Goal: Information Seeking & Learning: Learn about a topic

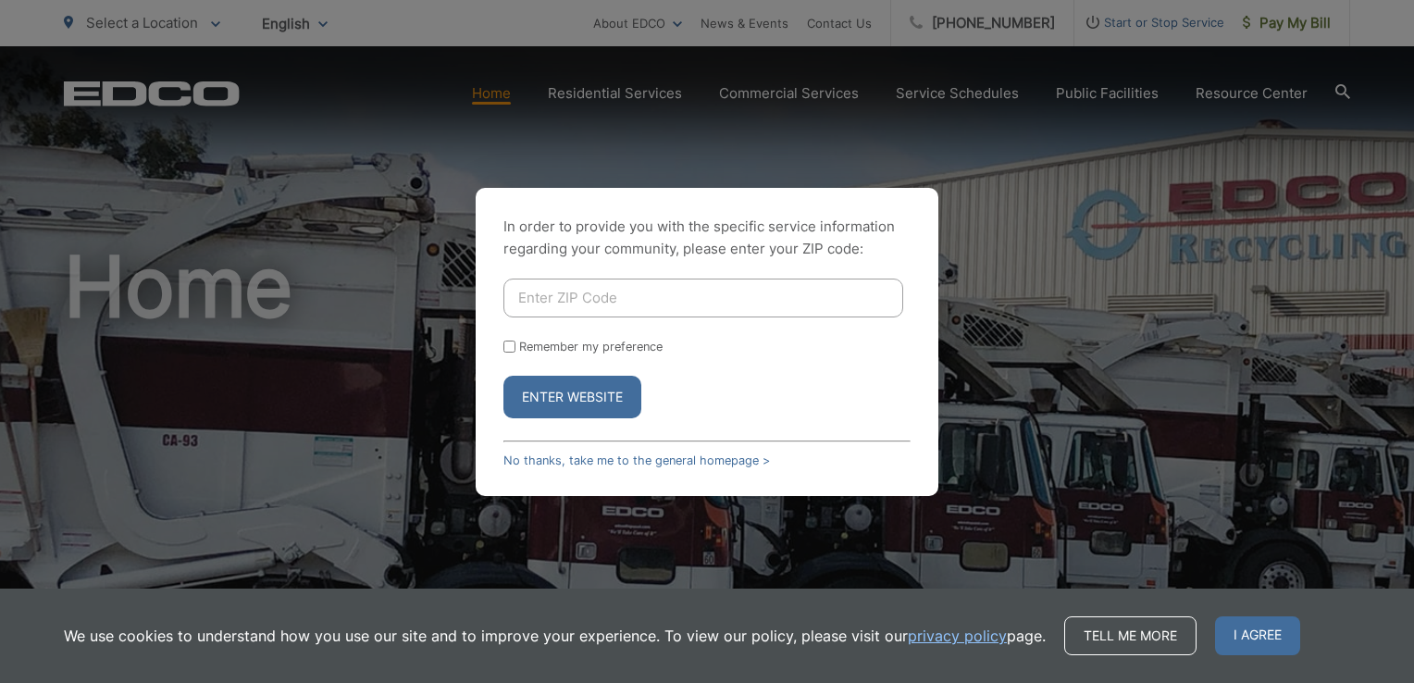
click at [1038, 291] on div "In order to provide you with the specific service information regarding your co…" at bounding box center [707, 341] width 1414 height 683
click at [1223, 396] on div "In order to provide you with the specific service information regarding your co…" at bounding box center [707, 341] width 1414 height 683
click at [582, 457] on link "No thanks, take me to the general homepage >" at bounding box center [636, 460] width 267 height 14
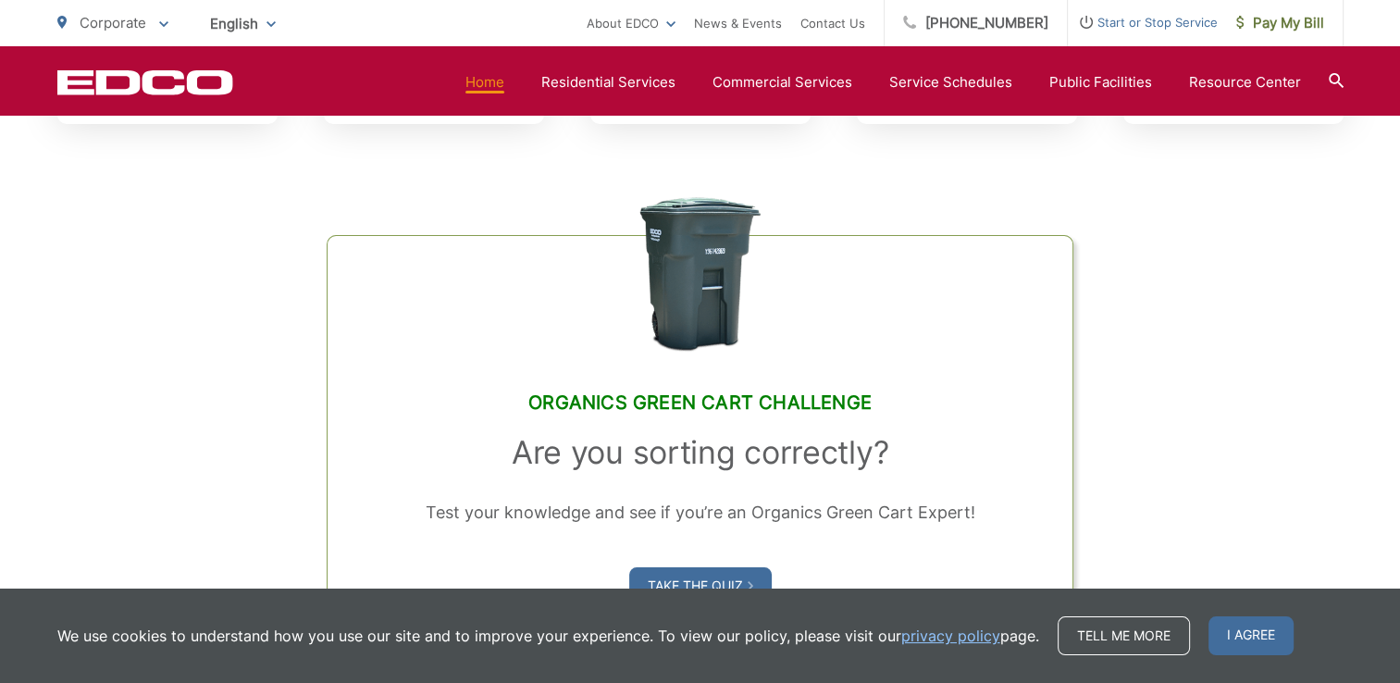
scroll to position [1144, 0]
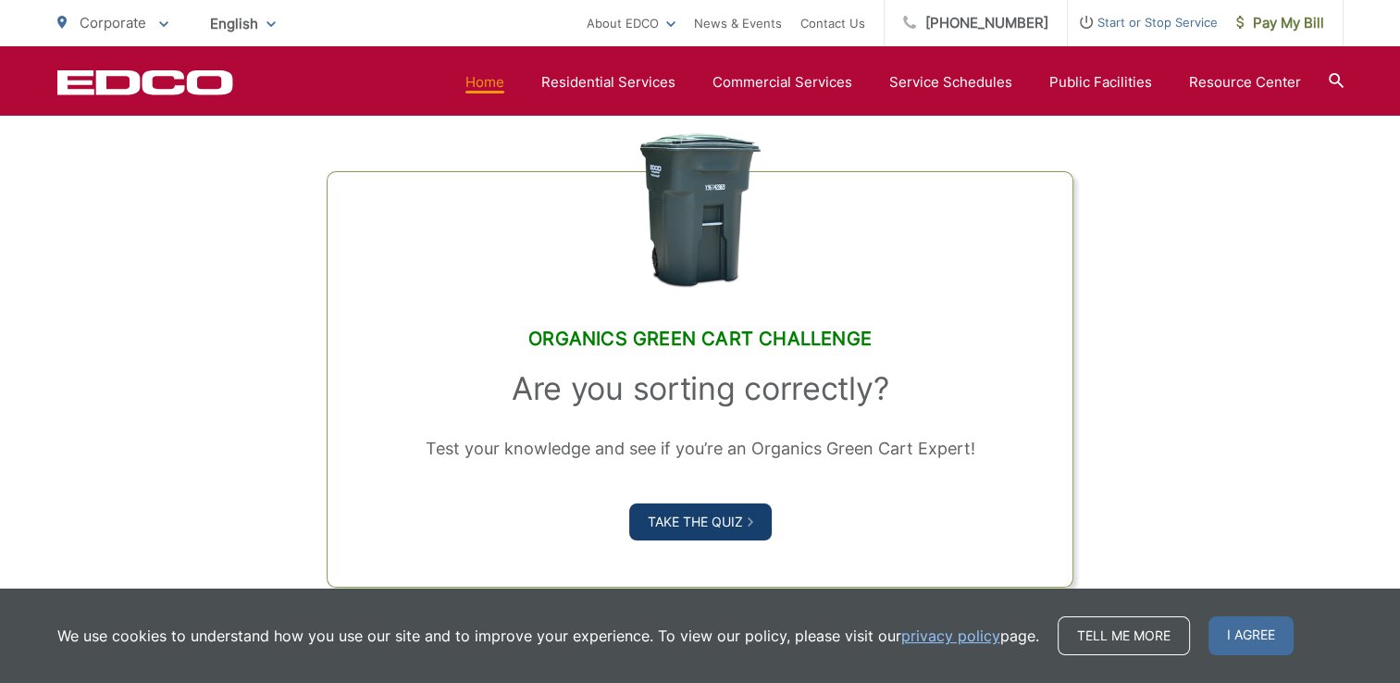
click at [734, 522] on link "Take the Quiz" at bounding box center [700, 521] width 143 height 37
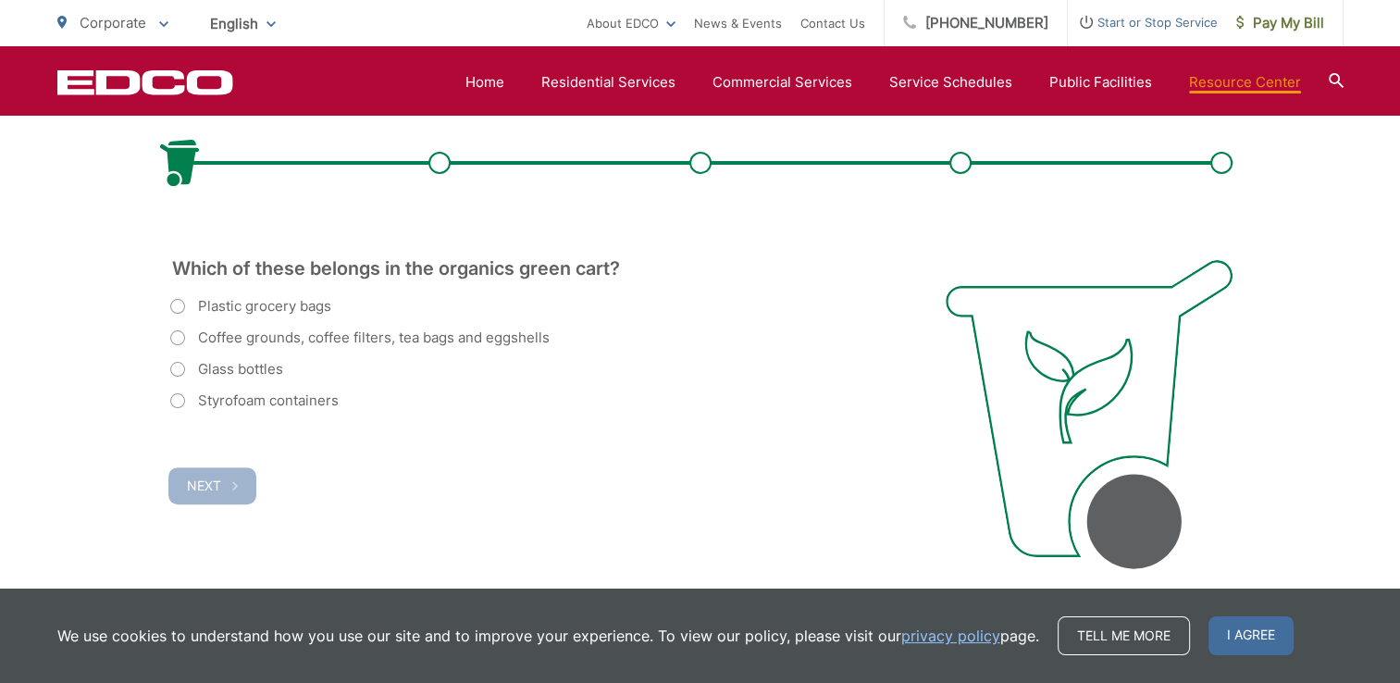
scroll to position [485, 0]
click at [174, 304] on label "Plastic grocery bags" at bounding box center [250, 305] width 161 height 22
radio input "true"
click at [174, 304] on label "Plastic grocery bags" at bounding box center [250, 305] width 161 height 22
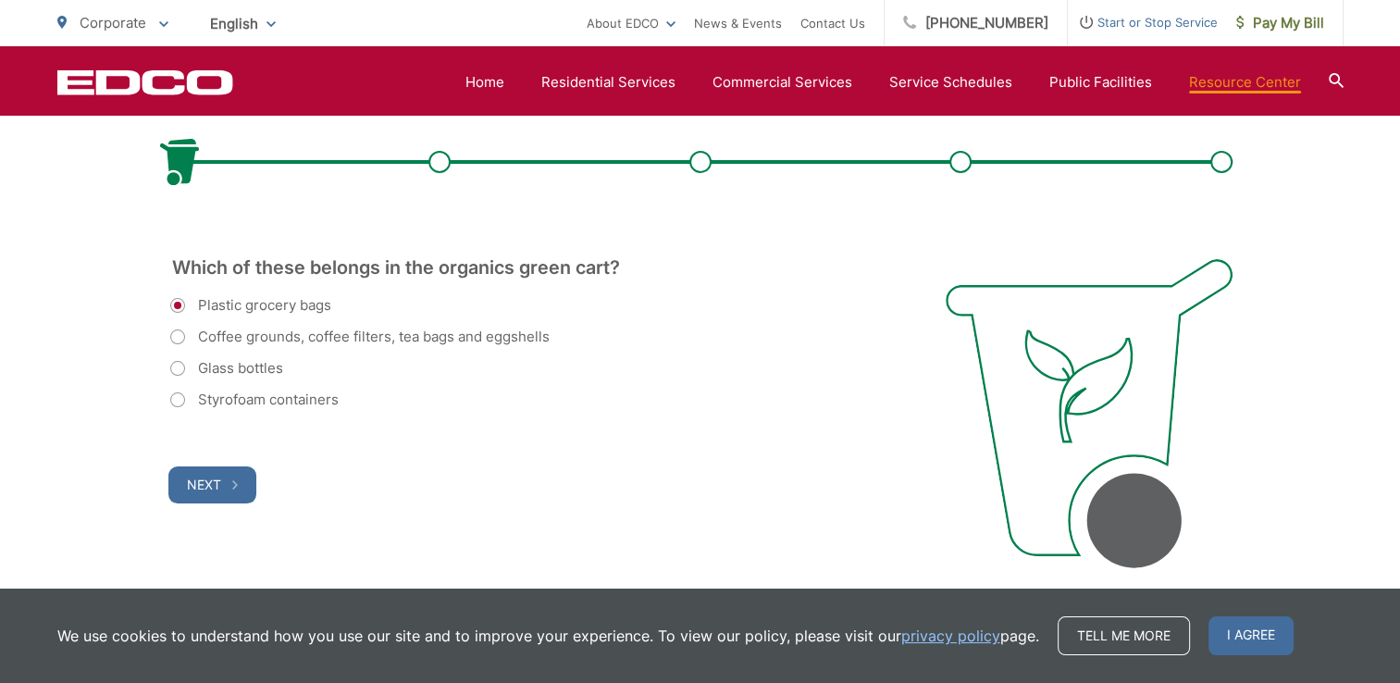
drag, startPoint x: 168, startPoint y: 342, endPoint x: 134, endPoint y: 342, distance: 34.2
click at [134, 342] on div "Organics Green Cart Challenge Test your knowledge and see if you’re an Organics…" at bounding box center [700, 284] width 1400 height 798
click at [172, 339] on label "Coffee grounds, coffee filters, tea bags and eggshells" at bounding box center [359, 337] width 379 height 22
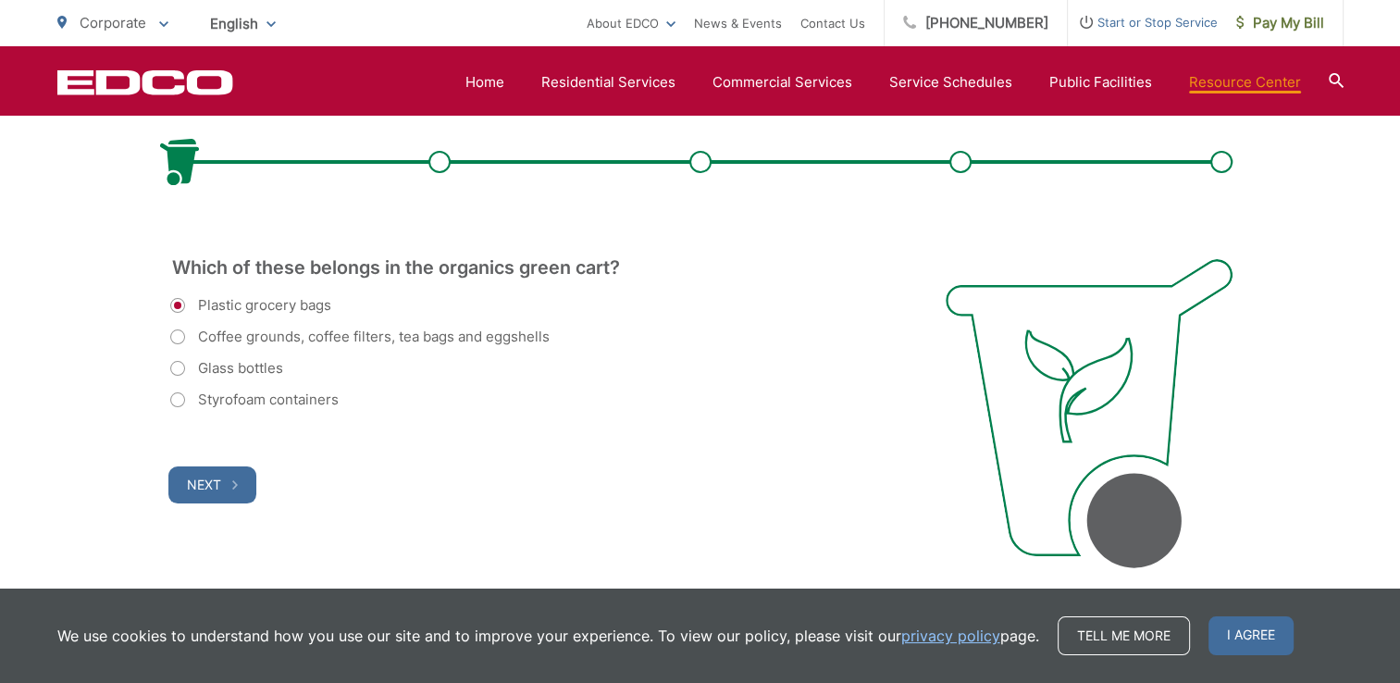
radio input "true"
click at [174, 305] on label "Plastic grocery bags" at bounding box center [250, 305] width 161 height 22
radio input "true"
click at [181, 399] on label "Styrofoam containers" at bounding box center [254, 400] width 168 height 22
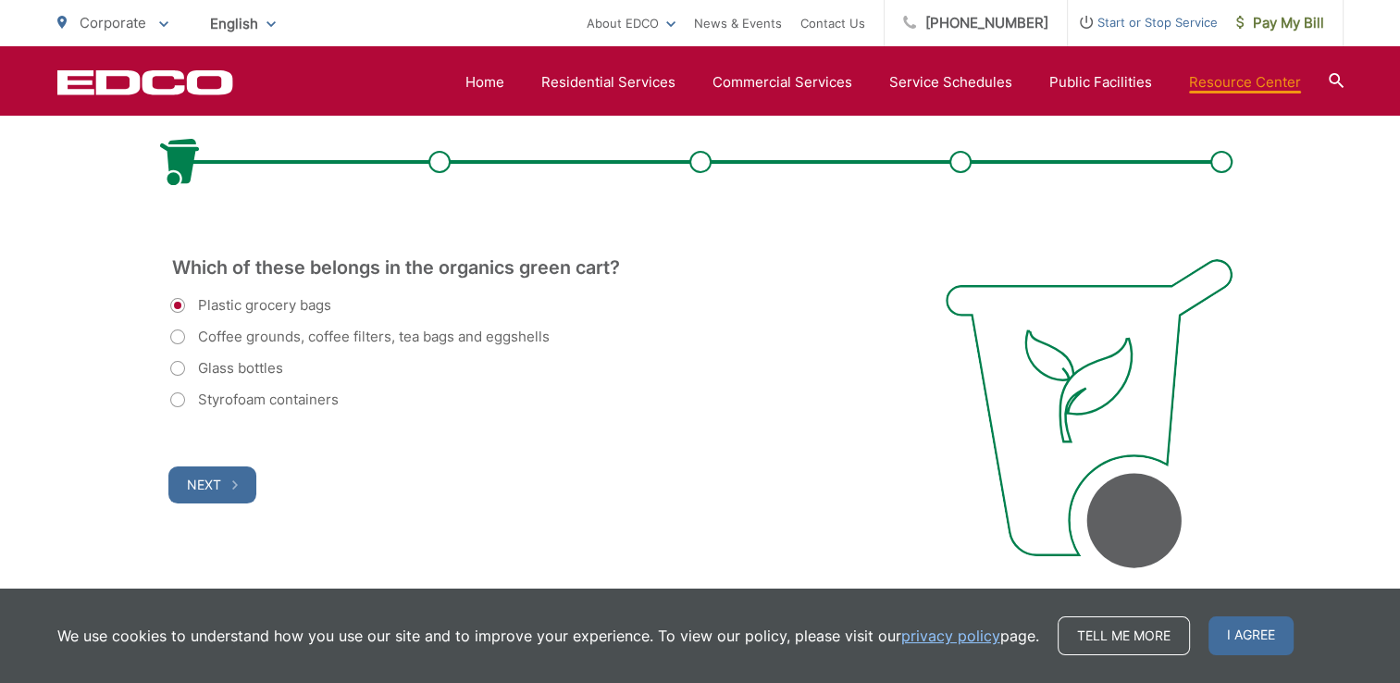
radio input "true"
click at [171, 338] on label "Coffee grounds, coffee filters, tea bags and eggshells" at bounding box center [359, 337] width 379 height 22
radio input "true"
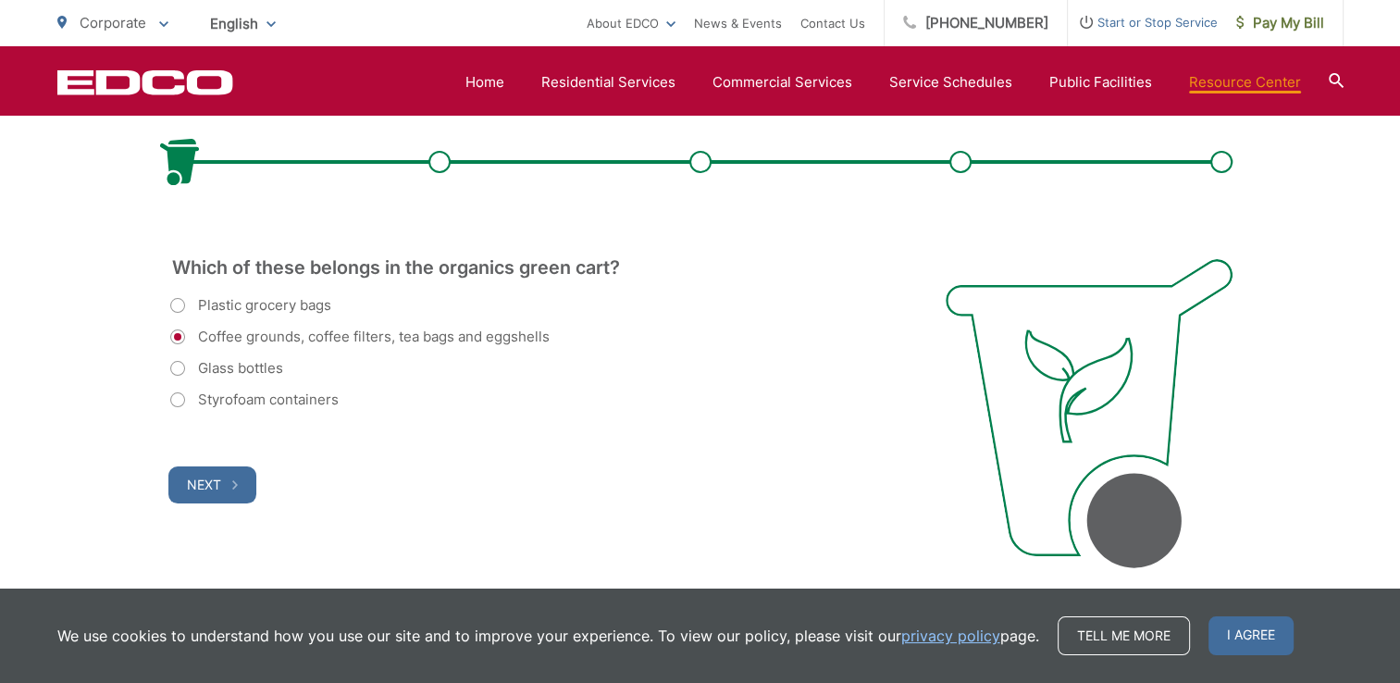
click at [171, 338] on label "Coffee grounds, coffee filters, tea bags and eggshells" at bounding box center [359, 337] width 379 height 22
click at [216, 479] on span "Next" at bounding box center [204, 485] width 34 height 16
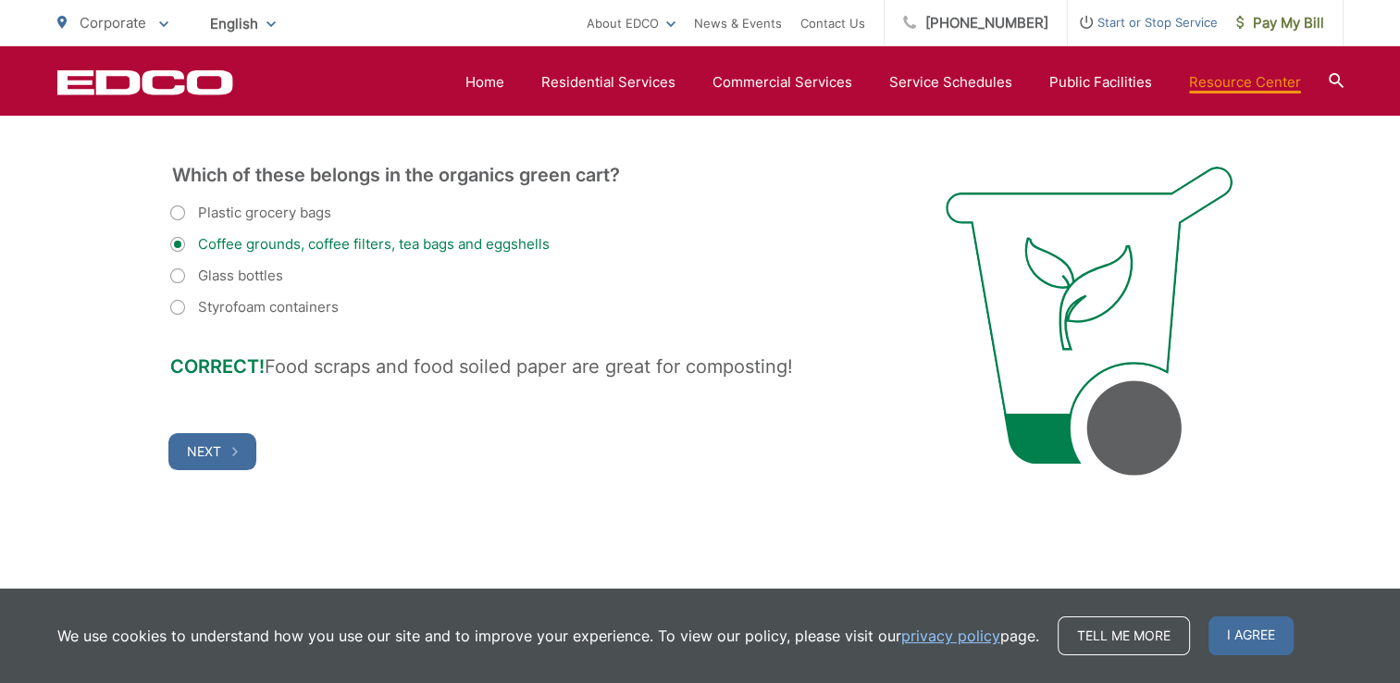
scroll to position [599, 0]
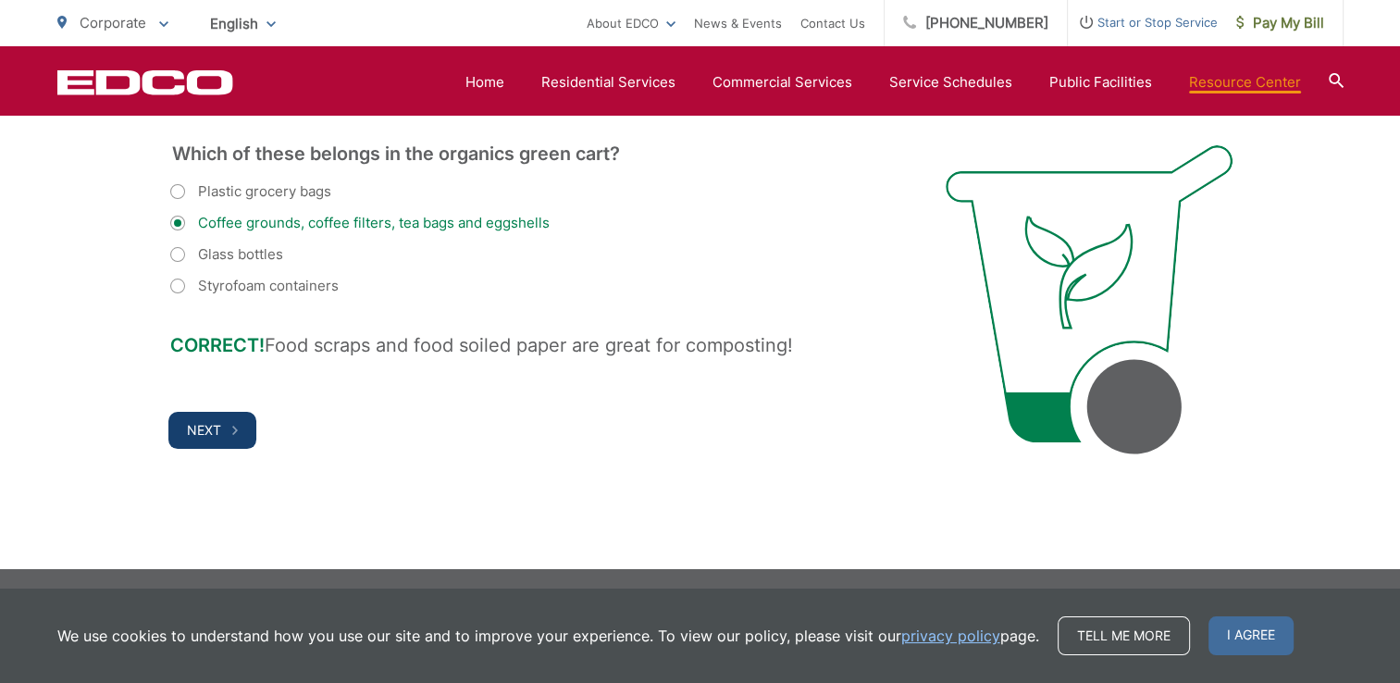
click at [218, 438] on button "Next" at bounding box center [212, 430] width 88 height 37
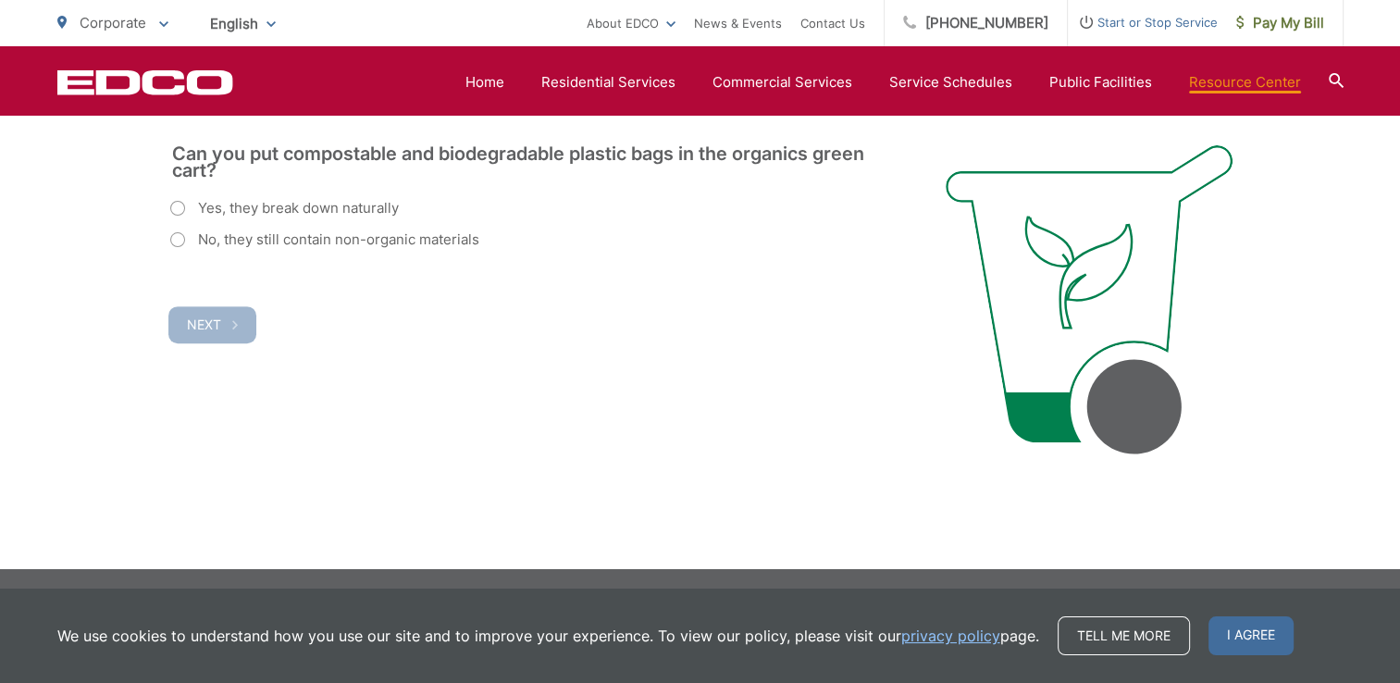
click at [172, 242] on label "No, they still contain non-organic materials" at bounding box center [324, 240] width 309 height 22
radio input "true"
click at [226, 323] on button "Next" at bounding box center [212, 324] width 88 height 37
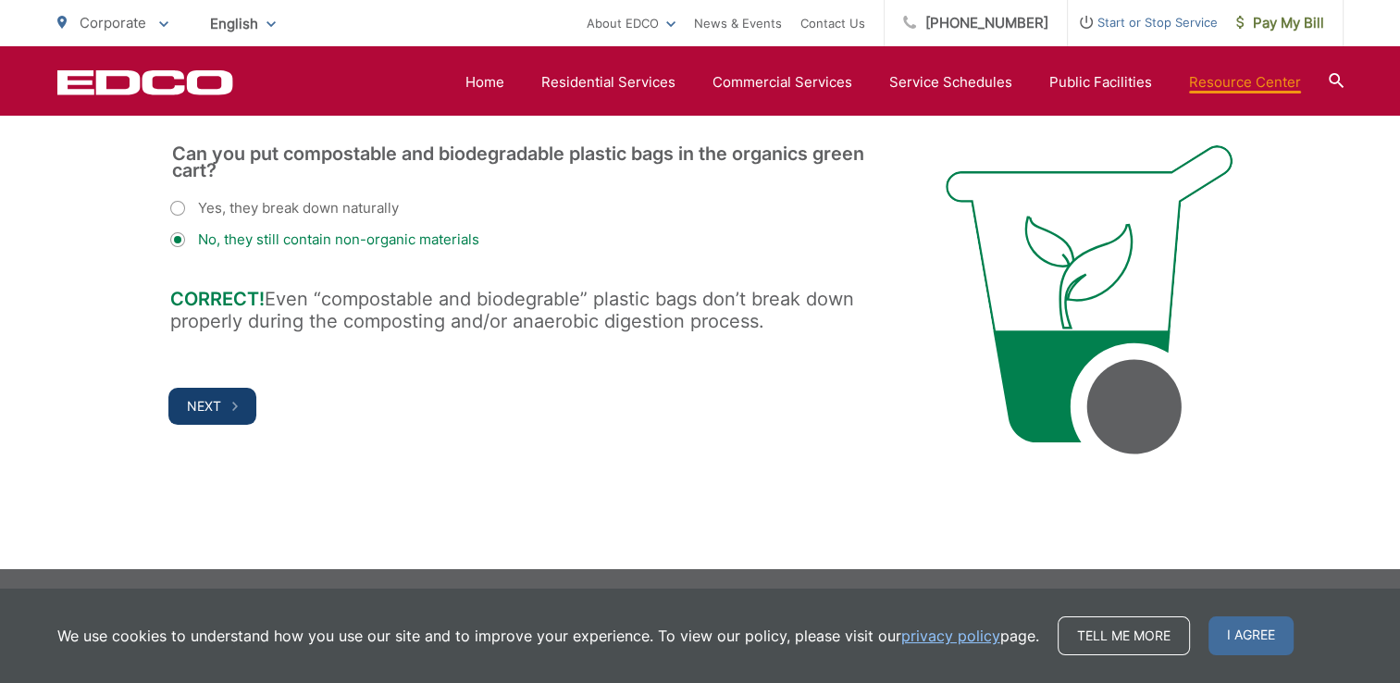
click at [236, 416] on button "Next" at bounding box center [212, 406] width 88 height 37
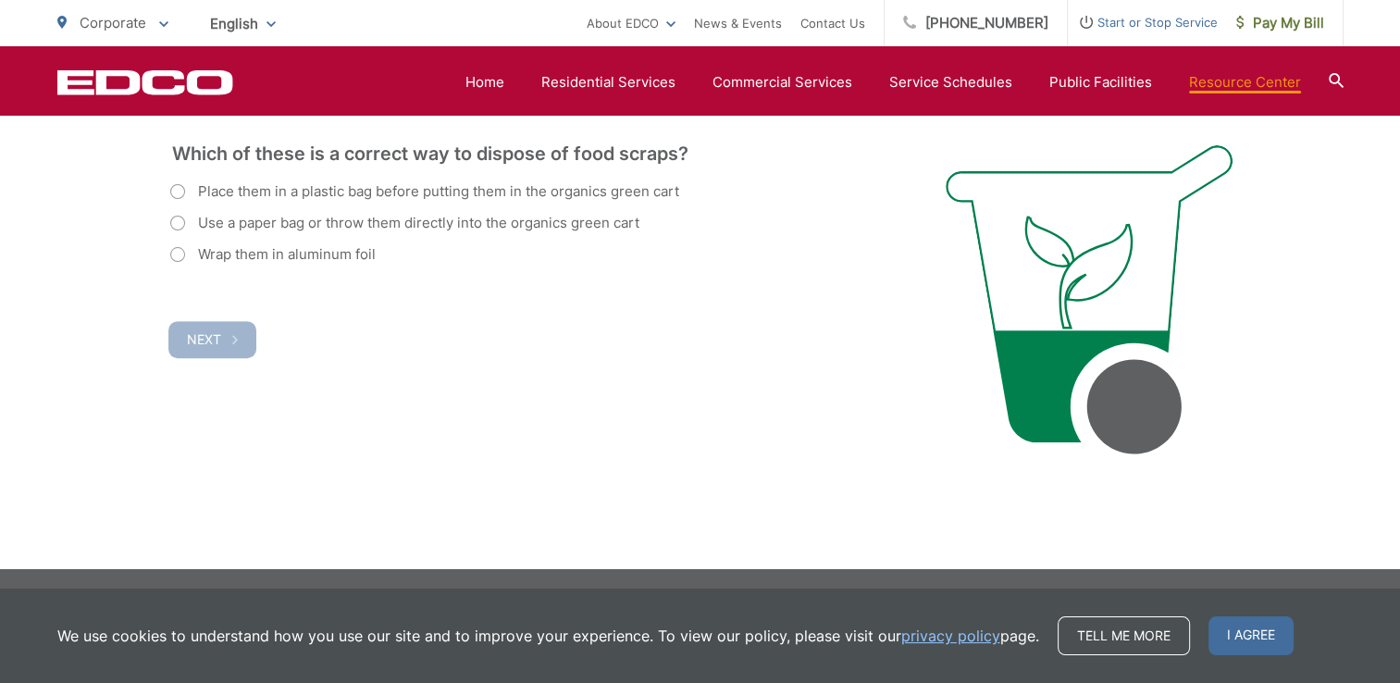
click at [170, 224] on label "Use a paper bag or throw them directly into the organics green cart" at bounding box center [404, 223] width 469 height 22
radio input "true"
click at [212, 339] on span "Next" at bounding box center [204, 339] width 34 height 16
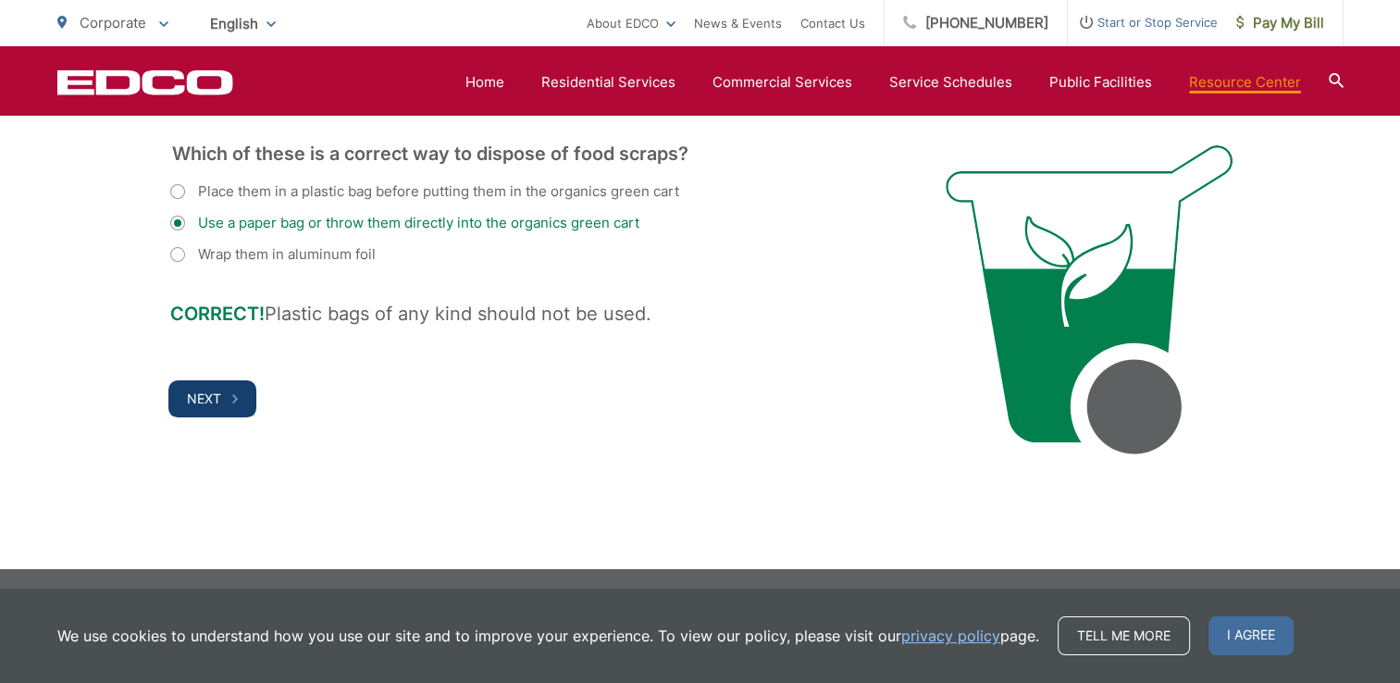
click at [219, 404] on span "Next" at bounding box center [204, 399] width 34 height 16
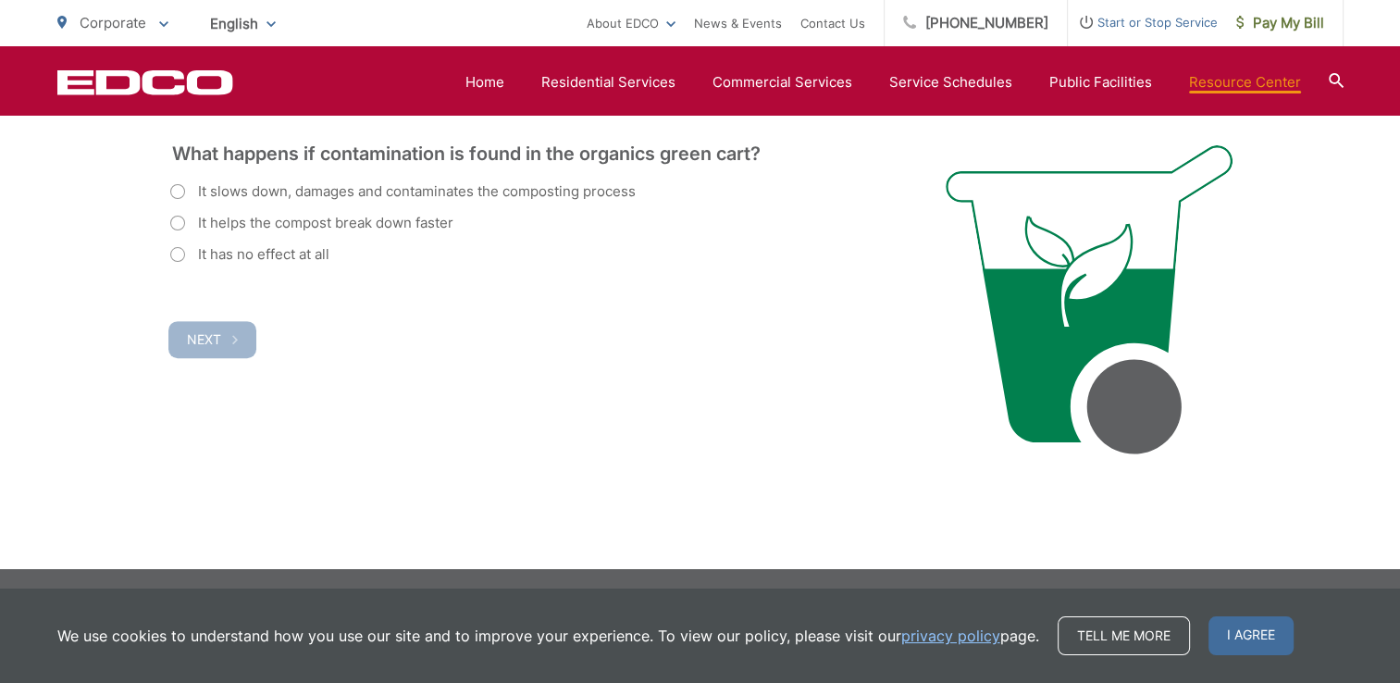
click at [181, 194] on label "It slows down, damages and contaminates the composting process" at bounding box center [402, 191] width 465 height 22
radio input "true"
click at [233, 338] on icon "button" at bounding box center [235, 339] width 6 height 9
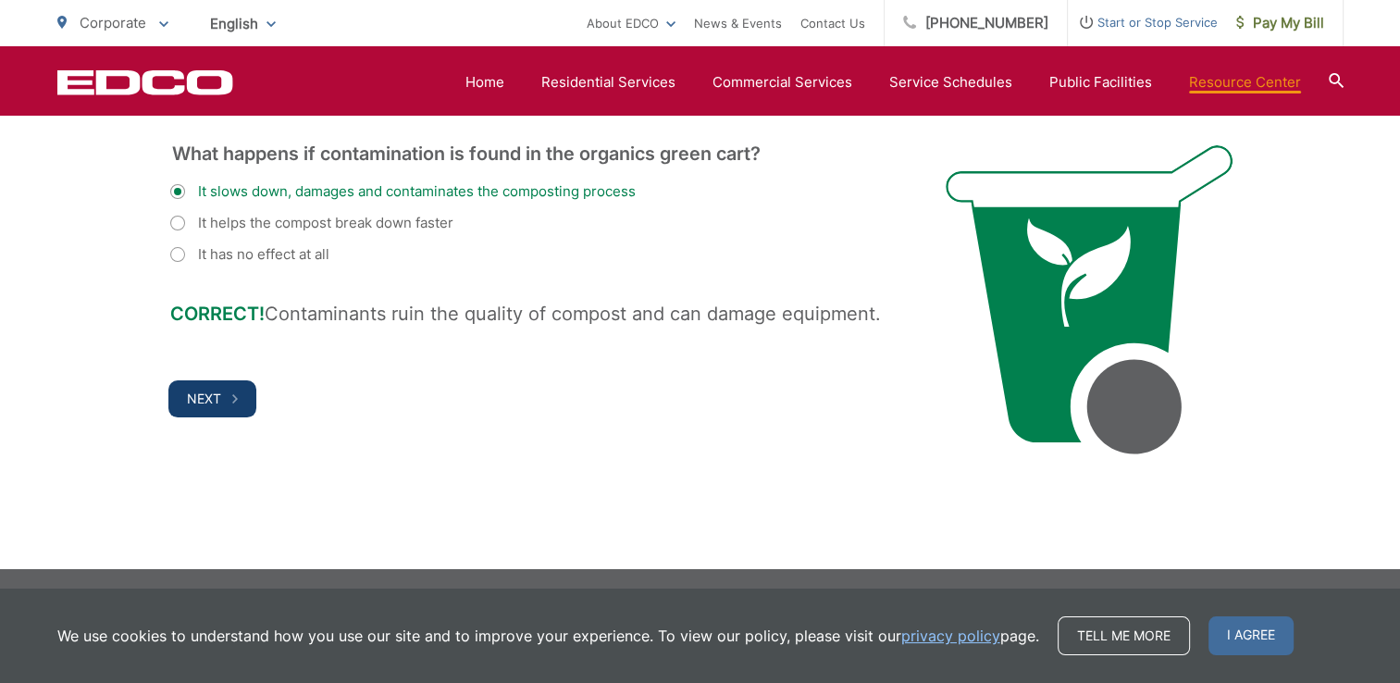
click at [222, 409] on button "Next" at bounding box center [212, 398] width 88 height 37
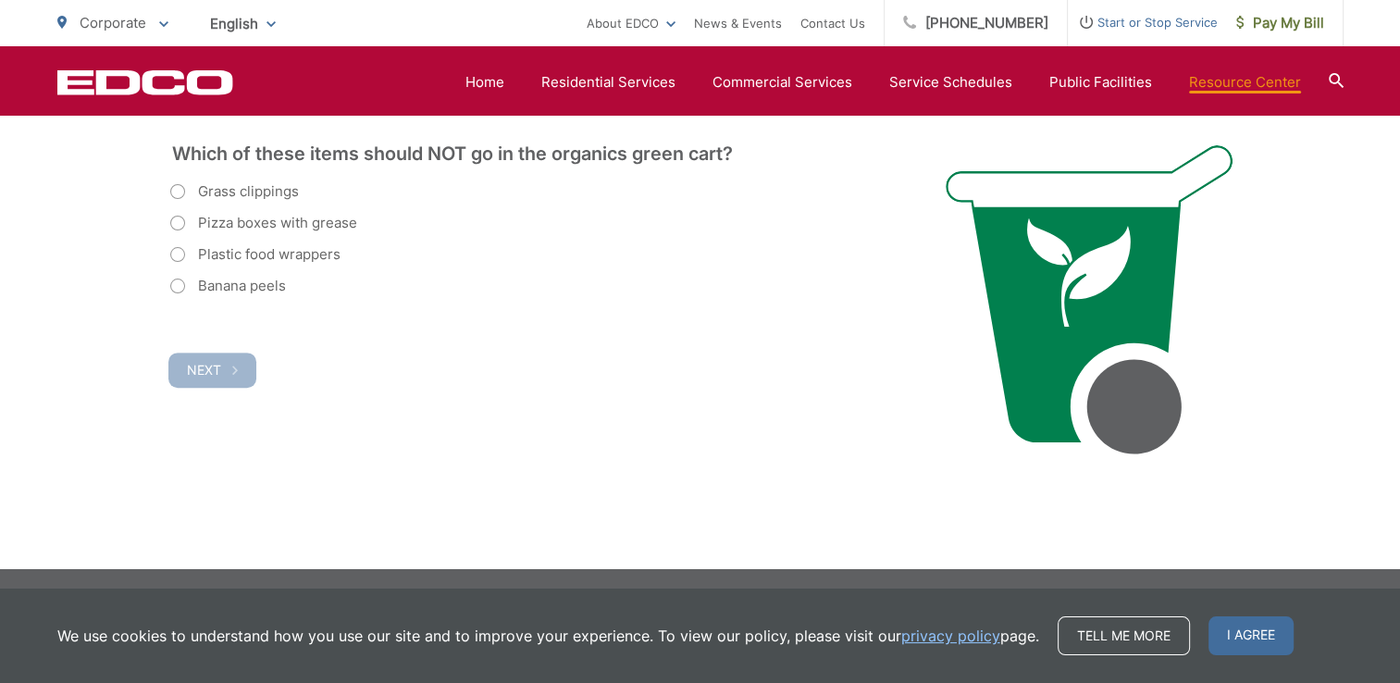
click at [222, 409] on div "Which of these belongs in the organics green cart? (Required) Plastic grocery b…" at bounding box center [533, 301] width 731 height 313
click at [181, 254] on label "Plastic food wrappers" at bounding box center [255, 254] width 170 height 22
radio input "true"
click at [249, 366] on button "Next" at bounding box center [212, 370] width 88 height 35
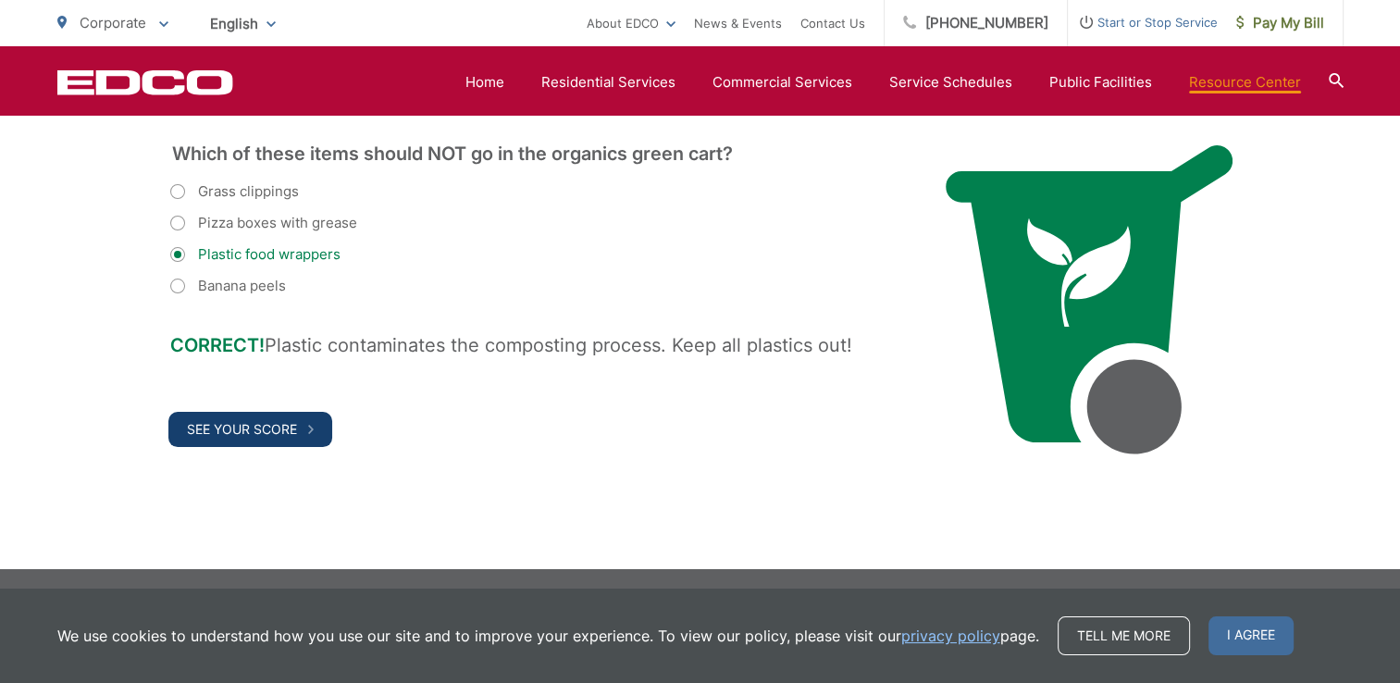
click at [291, 432] on span "See Your Score" at bounding box center [242, 429] width 110 height 16
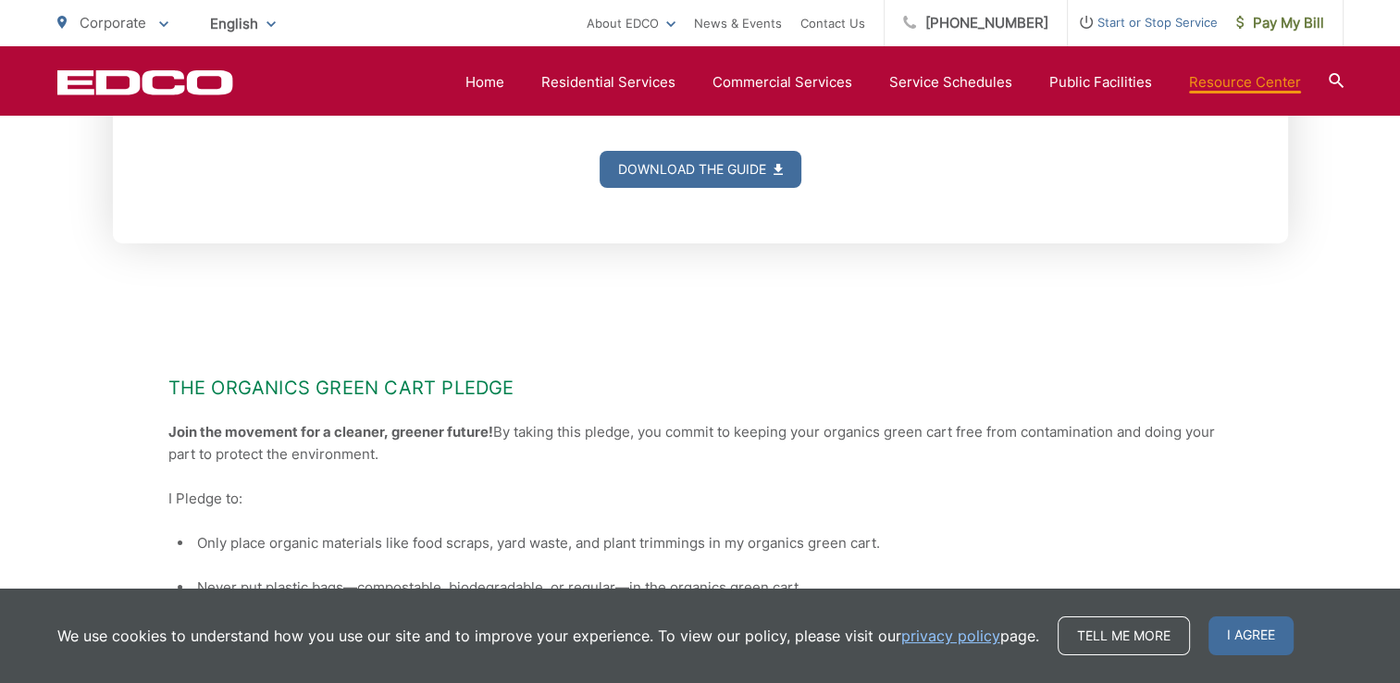
scroll to position [635, 0]
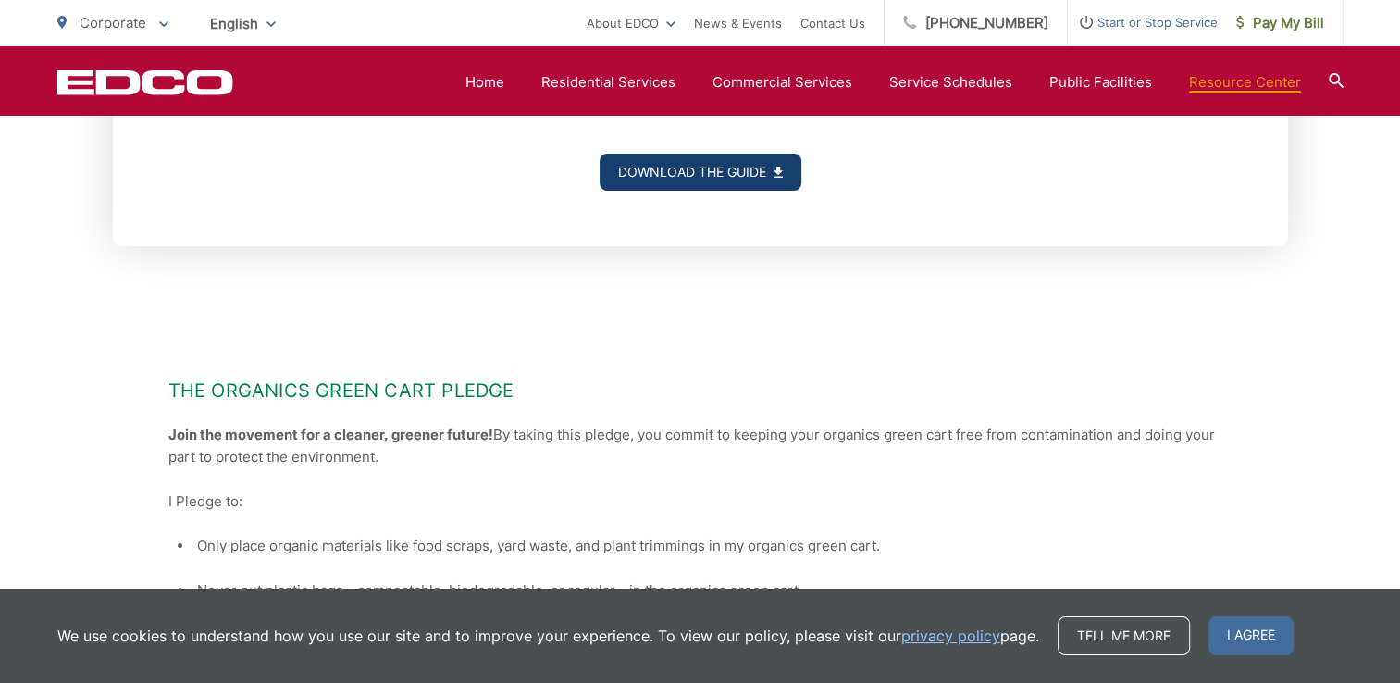
click at [770, 179] on link "Download the Guide" at bounding box center [701, 172] width 202 height 37
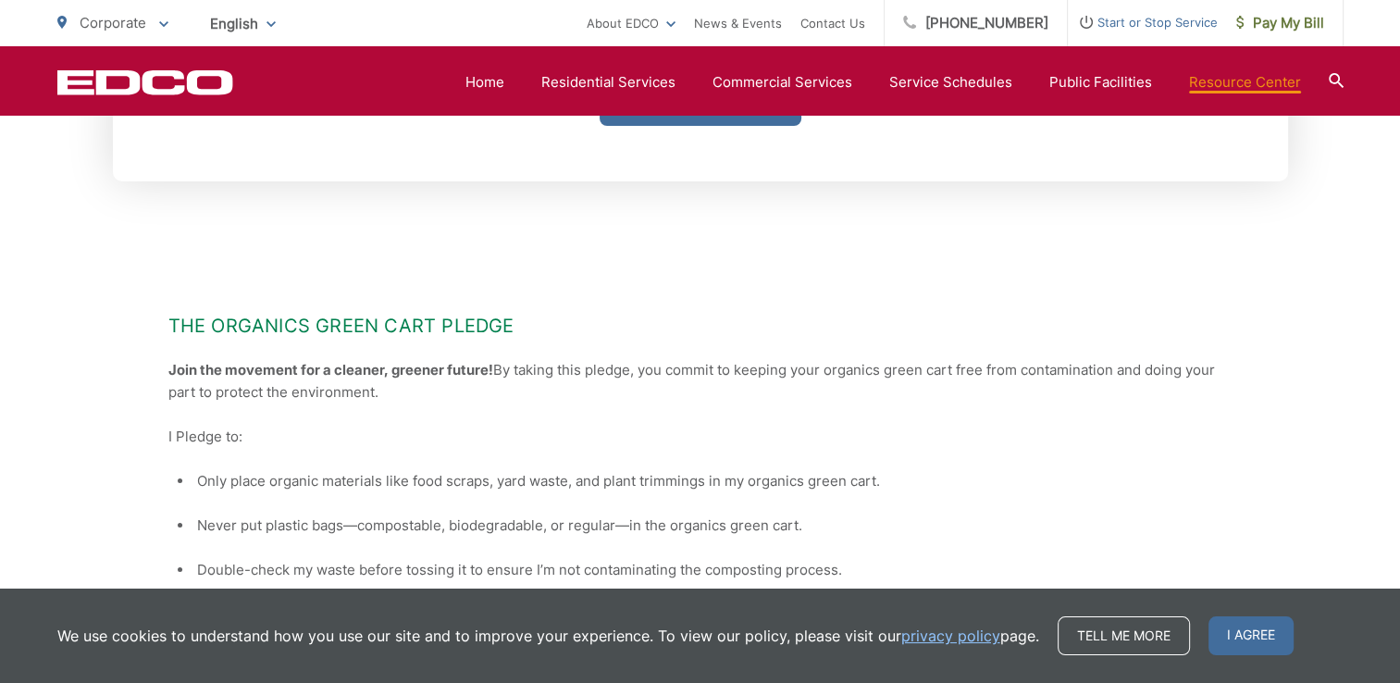
scroll to position [699, 0]
click at [492, 80] on link "Home" at bounding box center [484, 82] width 39 height 22
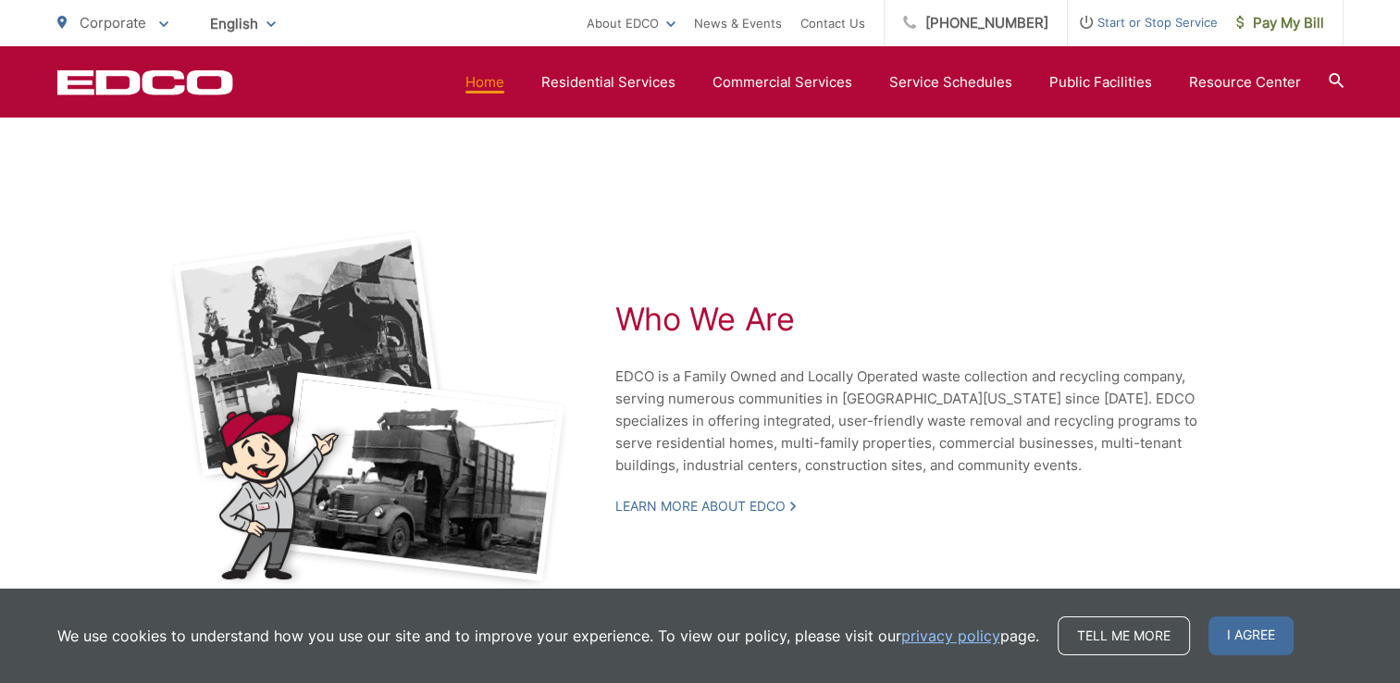
scroll to position [3883, 0]
